Goal: Communication & Community: Ask a question

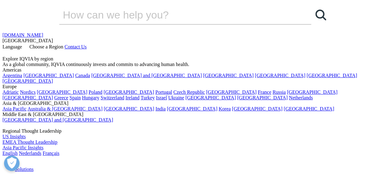
click at [23, 44] on icon at bounding box center [23, 46] width 0 height 5
click at [59, 151] on link "Français" at bounding box center [51, 153] width 17 height 5
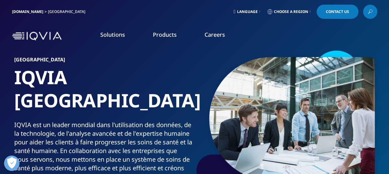
click at [256, 11] on link "Language" at bounding box center [246, 12] width 29 height 14
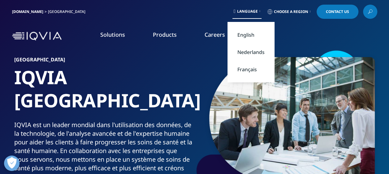
click at [243, 68] on link "Français" at bounding box center [250, 69] width 47 height 17
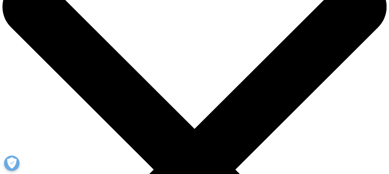
scroll to position [62, 0]
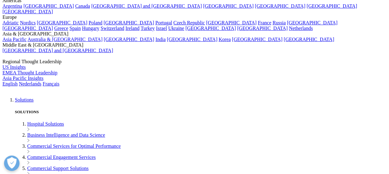
scroll to position [60, 0]
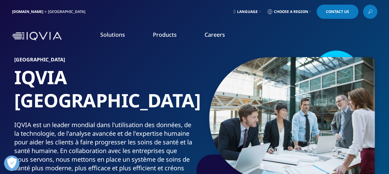
click at [308, 12] on link "Choose a Region" at bounding box center [289, 12] width 46 height 14
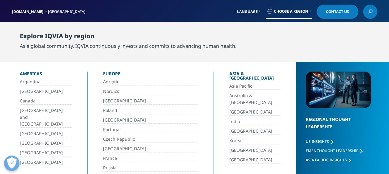
click at [111, 101] on link "[GEOGRAPHIC_DATA]" at bounding box center [150, 101] width 95 height 7
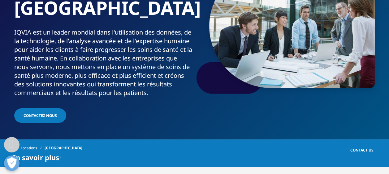
scroll to position [124, 0]
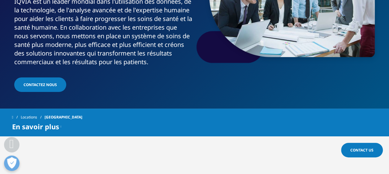
click at [39, 78] on link "Contactez Nous" at bounding box center [40, 85] width 52 height 15
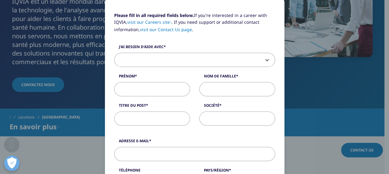
scroll to position [62, 0]
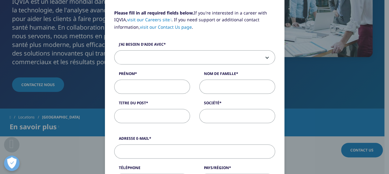
click at [266, 58] on b at bounding box center [266, 58] width 0 height 0
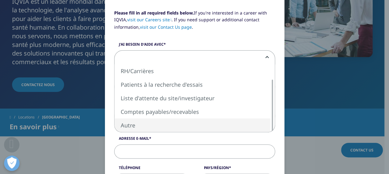
select select "Other"
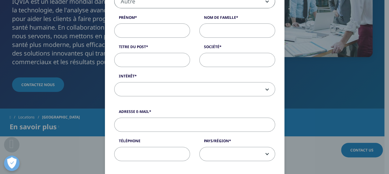
scroll to position [124, 0]
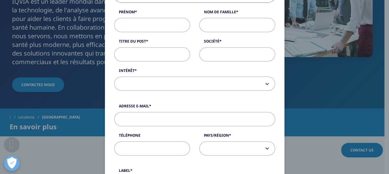
click at [193, 84] on span at bounding box center [194, 84] width 160 height 14
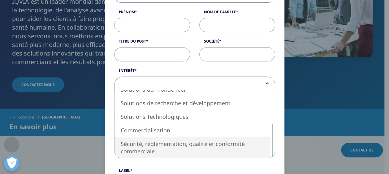
select select "Safety Regulatory Quality Commercial Compliance"
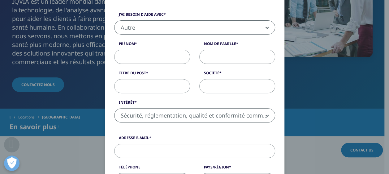
scroll to position [62, 0]
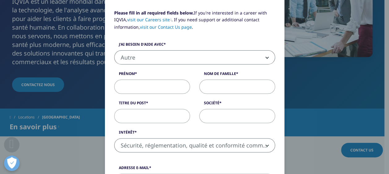
click at [160, 88] on input "Prénom" at bounding box center [152, 87] width 76 height 14
type input "[PERSON_NAME]"
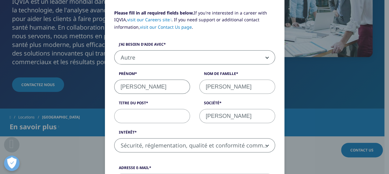
type input "[PERSON_NAME][EMAIL_ADDRESS][PERSON_NAME][DOMAIN_NAME]"
type input "0478751908"
select select "[GEOGRAPHIC_DATA]"
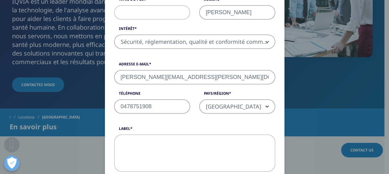
scroll to position [153, 0]
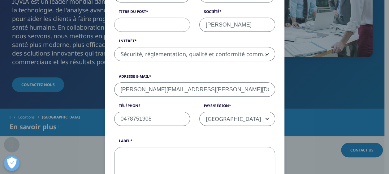
click at [154, 24] on input "Titre du post" at bounding box center [152, 25] width 76 height 14
paste input "Compliance Manager"
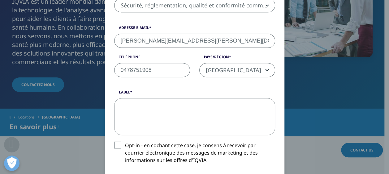
scroll to position [215, 0]
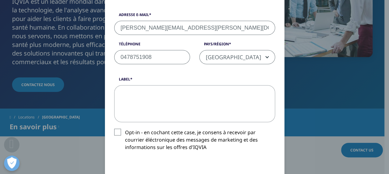
type input "Compliance Manager"
click at [171, 101] on textarea "Label" at bounding box center [194, 103] width 161 height 37
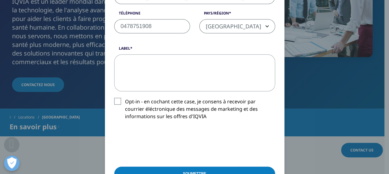
click at [118, 101] on label "Opt-in - en cochant cette case, je consens à recevoir par courrier éléctronique…" at bounding box center [194, 111] width 161 height 26
click at [125, 98] on input "Opt-in - en cochant cette case, je consens à recevoir par courrier éléctronique…" at bounding box center [125, 98] width 0 height 0
click at [149, 69] on textarea "Label" at bounding box center [194, 72] width 161 height 37
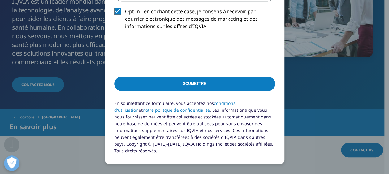
scroll to position [339, 0]
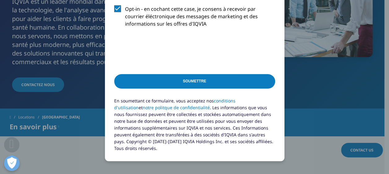
type textarea "Bonjour, Pourriez-vous me contacter? Je suis à la recherche d'un support Compli…"
click at [187, 77] on input "Soumettre" at bounding box center [194, 81] width 161 height 15
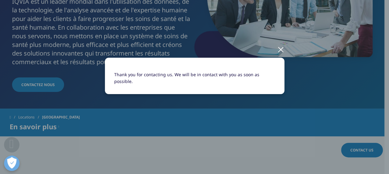
scroll to position [0, 0]
